Goal: Transaction & Acquisition: Book appointment/travel/reservation

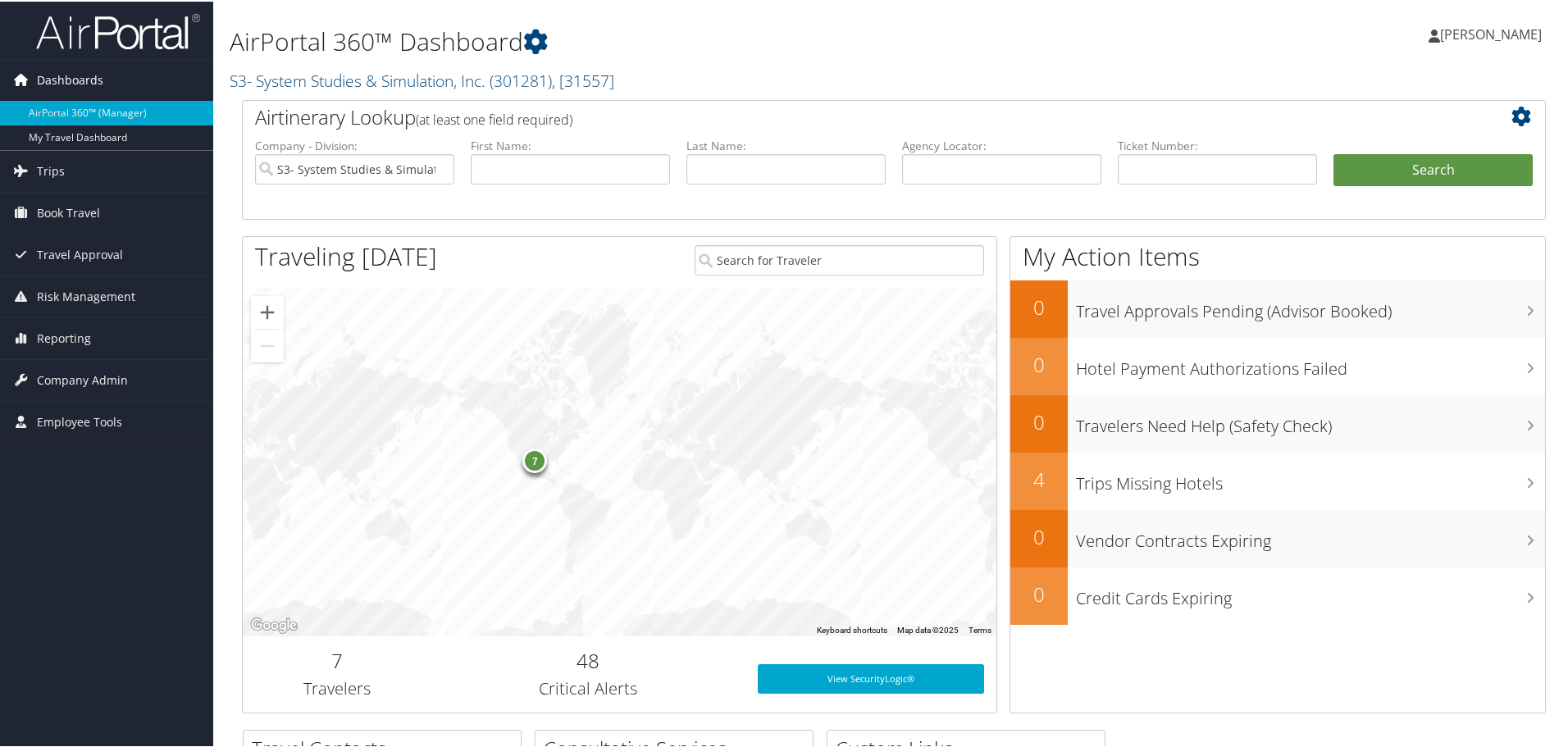
click at [97, 82] on span "Dashboards" at bounding box center [70, 79] width 67 height 41
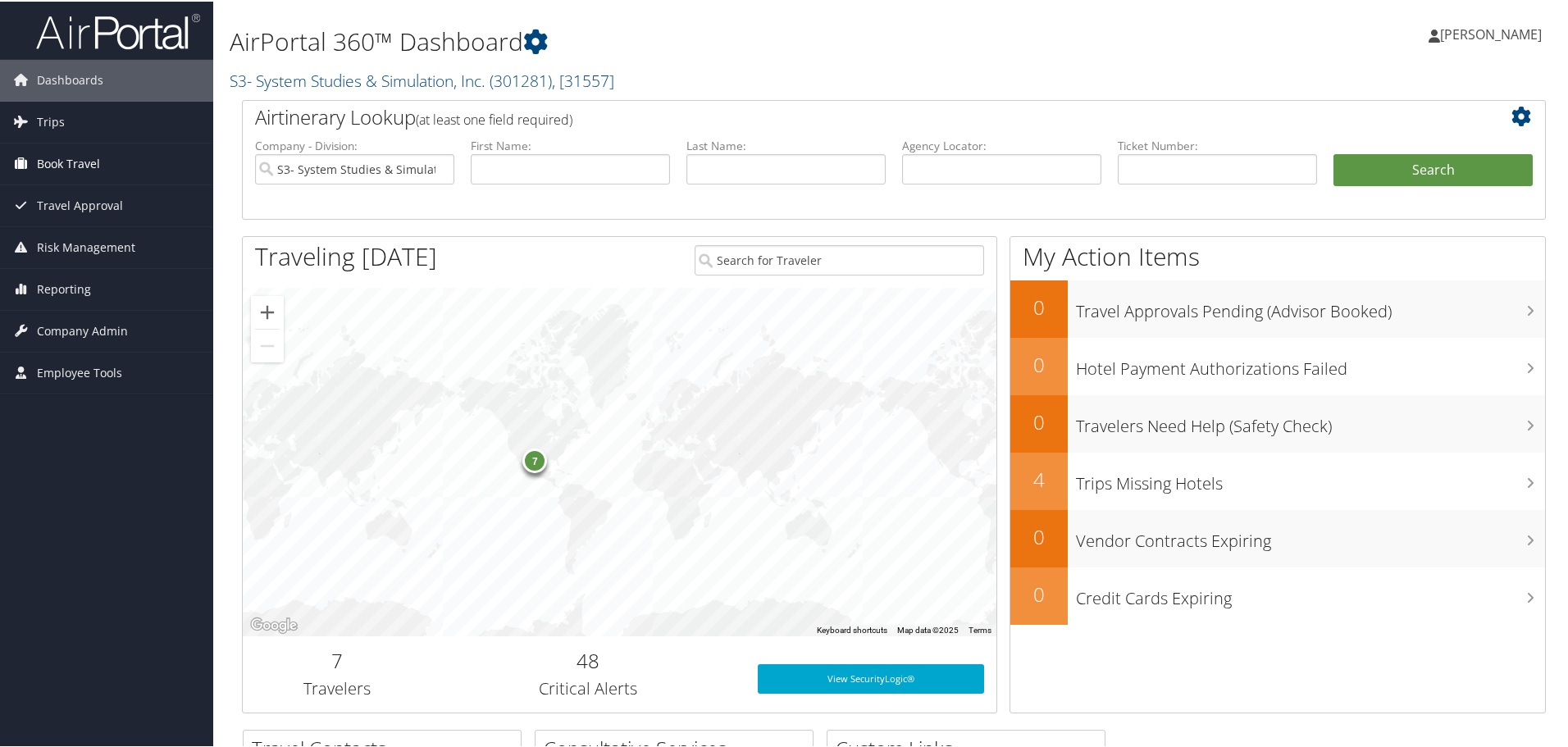
click at [64, 166] on span "Book Travel" at bounding box center [68, 162] width 63 height 41
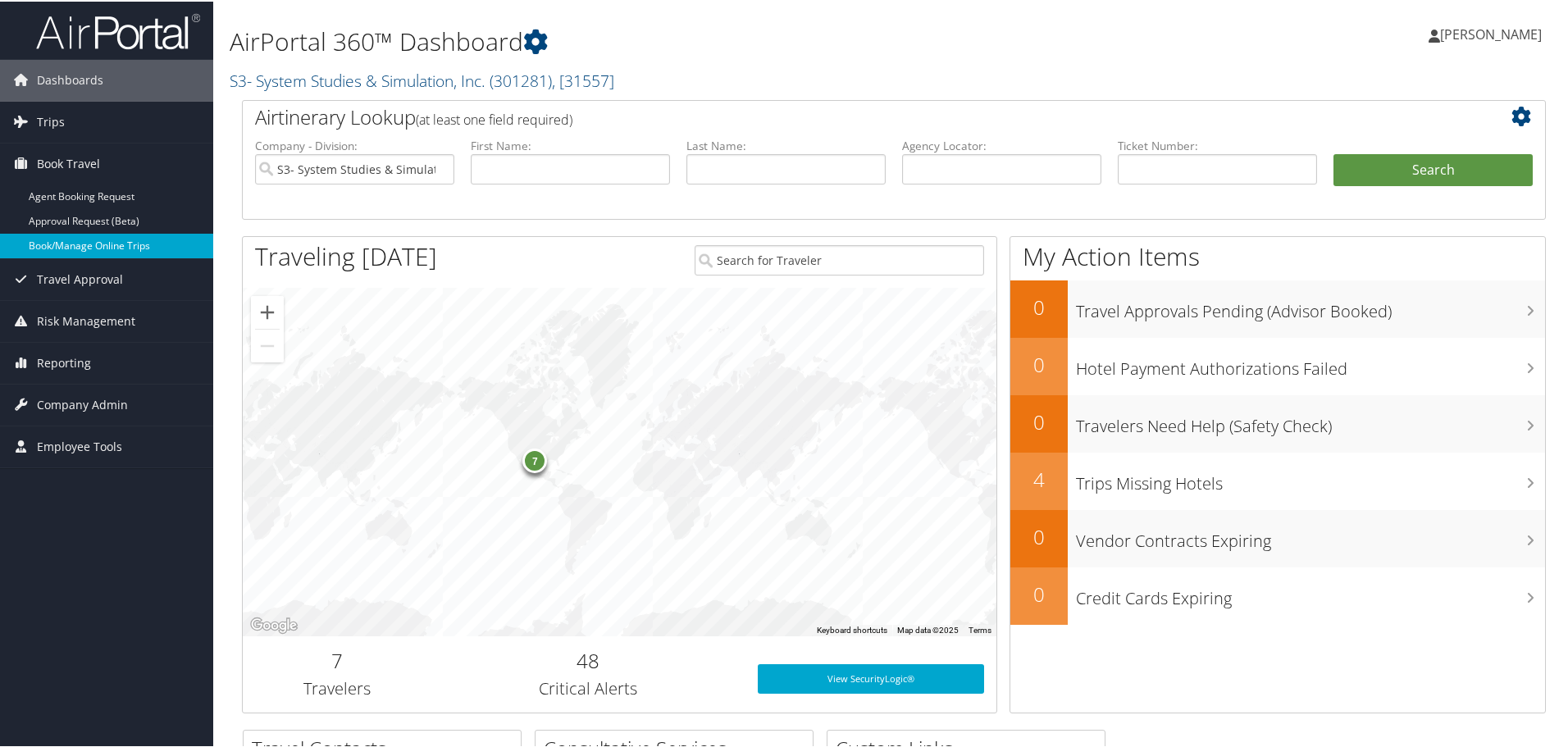
click at [67, 244] on link "Book/Manage Online Trips" at bounding box center [106, 244] width 213 height 25
